Goal: Information Seeking & Learning: Learn about a topic

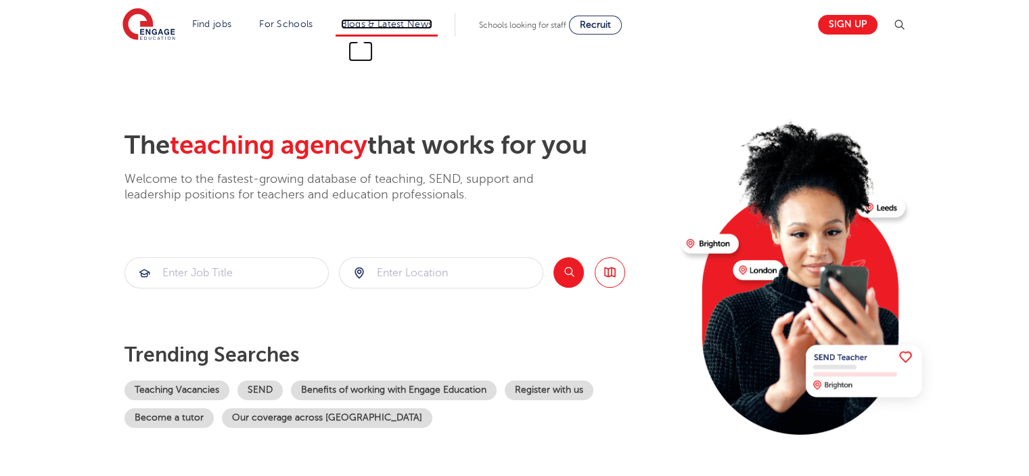
click at [417, 24] on link "Blogs & Latest News" at bounding box center [387, 24] width 92 height 10
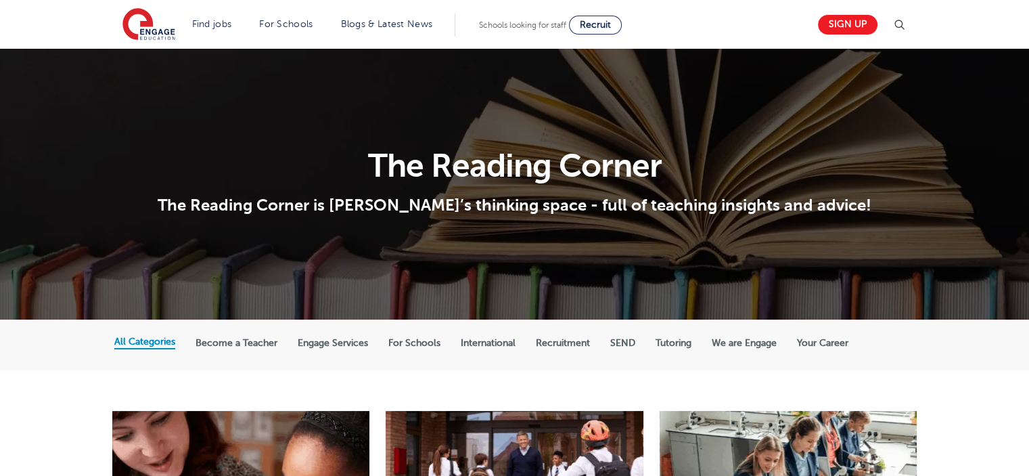
click at [480, 342] on label "International" at bounding box center [488, 343] width 55 height 12
click at [0, 0] on input "International" at bounding box center [0, 0] width 0 height 0
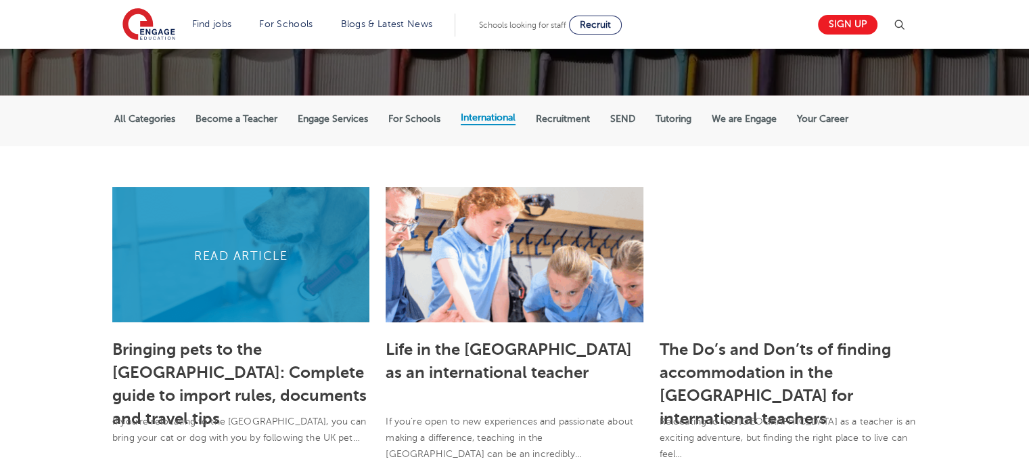
scroll to position [271, 0]
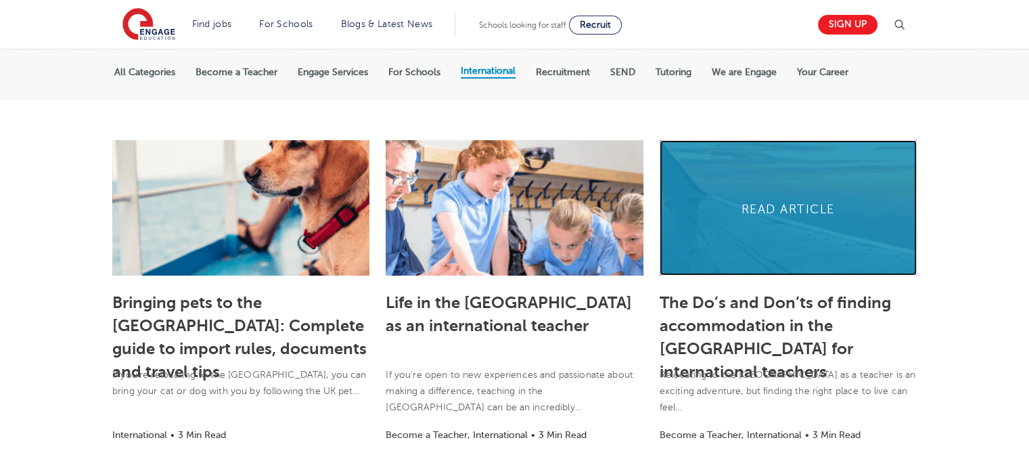
click at [781, 208] on link at bounding box center [788, 207] width 257 height 135
